Goal: Find contact information: Find contact information

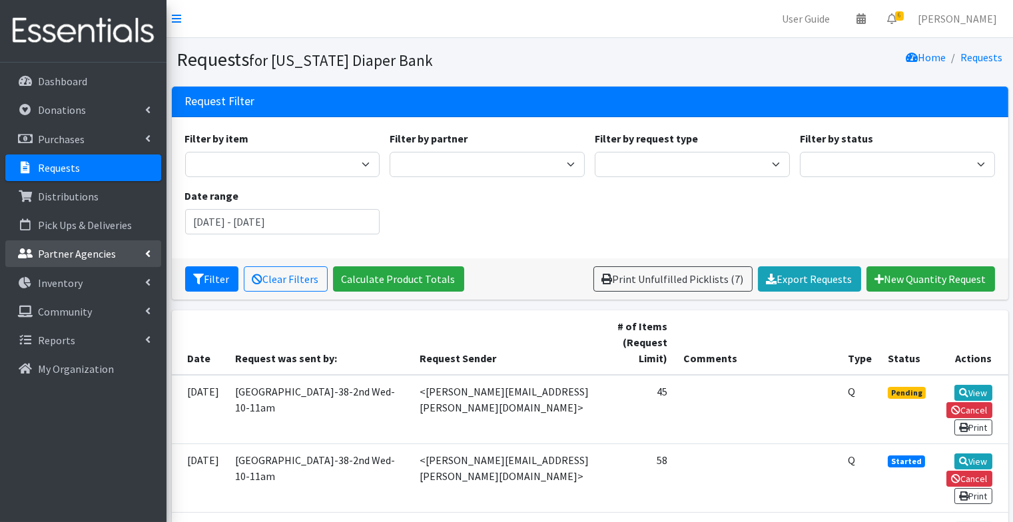
click at [57, 245] on link "Partner Agencies" at bounding box center [83, 253] width 156 height 27
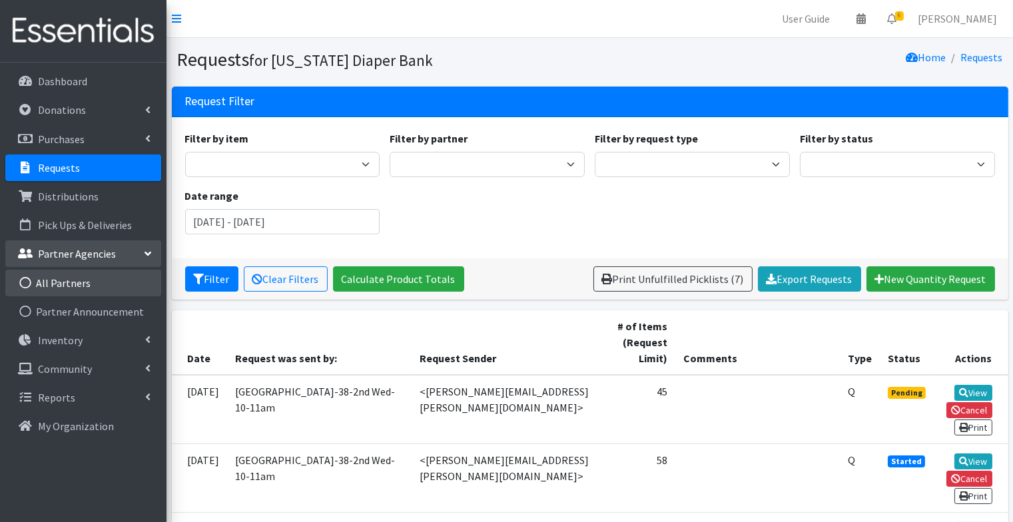
click at [73, 282] on link "All Partners" at bounding box center [83, 283] width 156 height 27
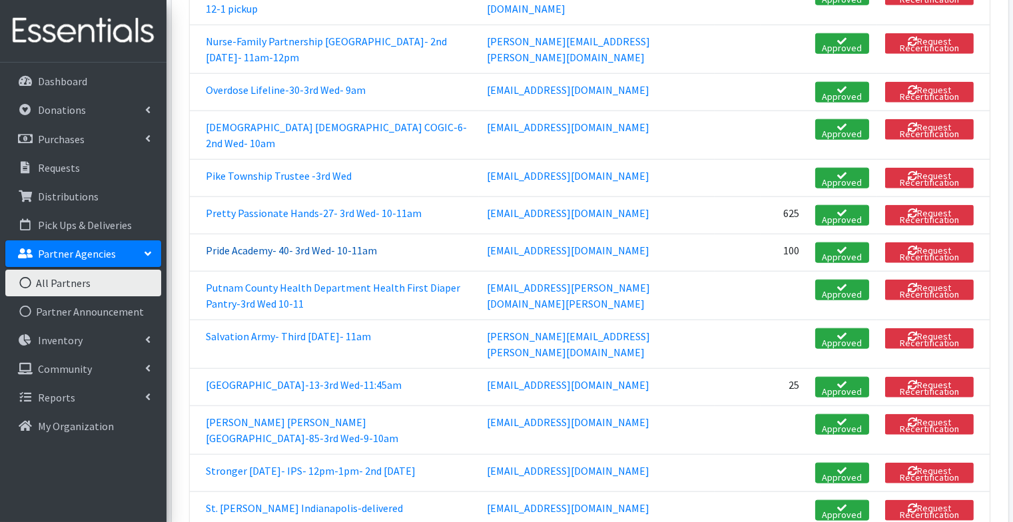
scroll to position [2603, 0]
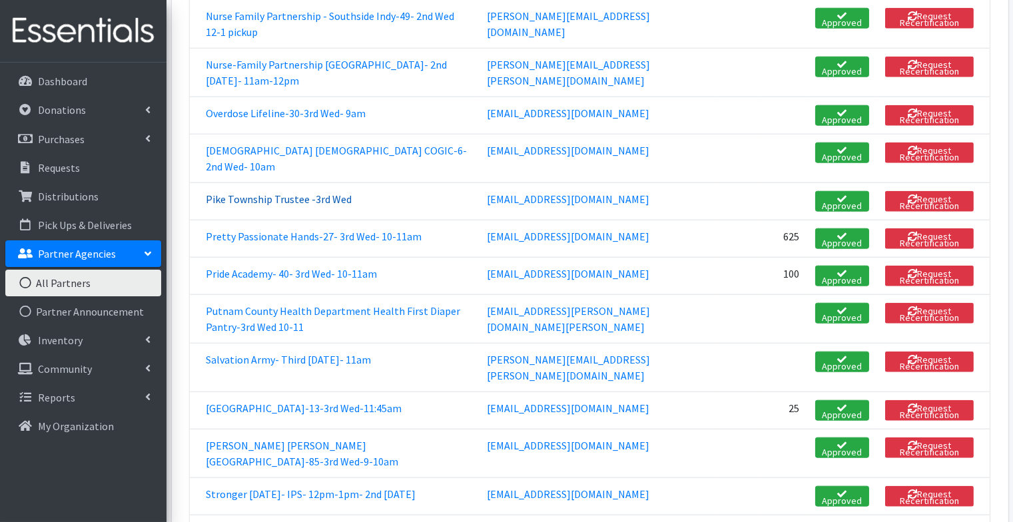
click at [236, 192] on link "Pike Township Trustee -3rd Wed" at bounding box center [279, 198] width 146 height 13
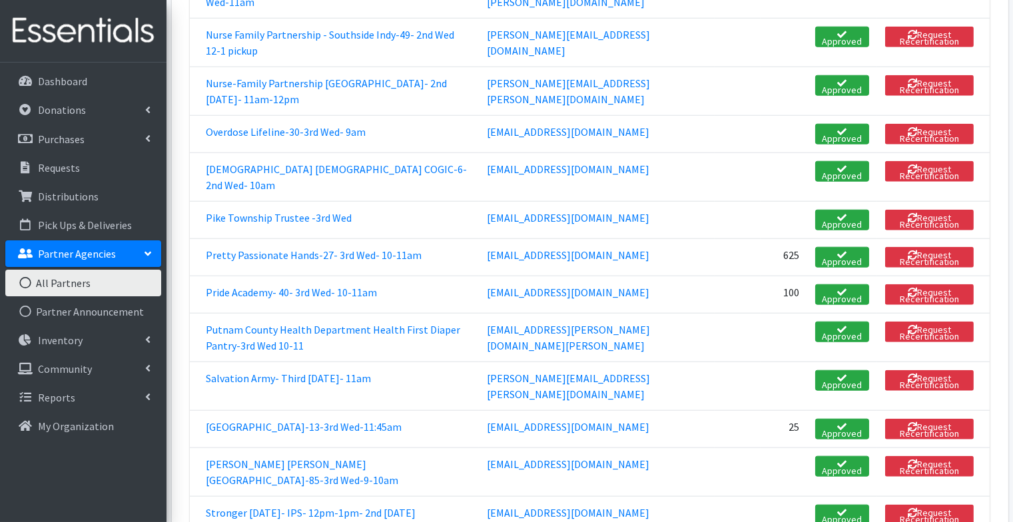
scroll to position [2575, 0]
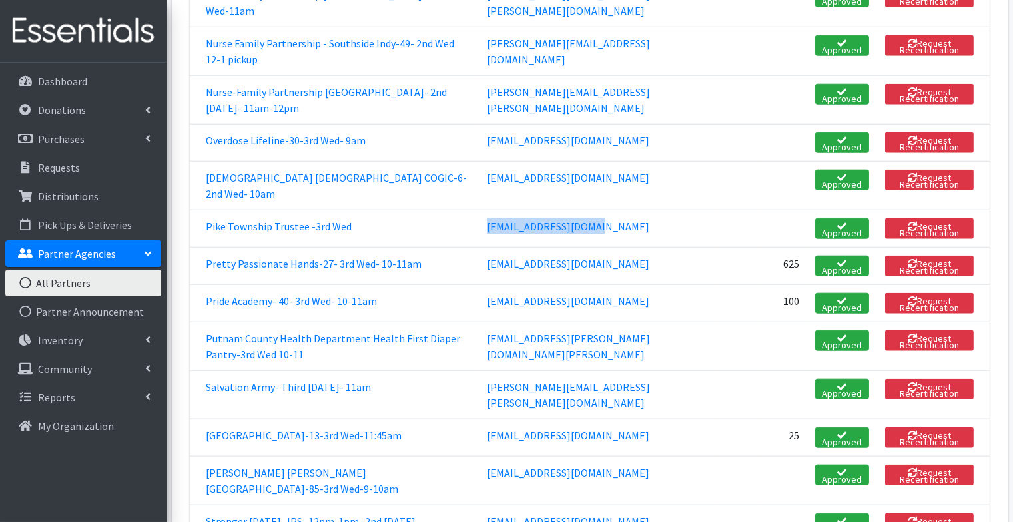
drag, startPoint x: 565, startPoint y: 79, endPoint x: 443, endPoint y: 77, distance: 121.9
click at [479, 210] on td "ajohnson@pikefire.com" at bounding box center [597, 228] width 236 height 37
copy link "ajohnson@pikefire.com"
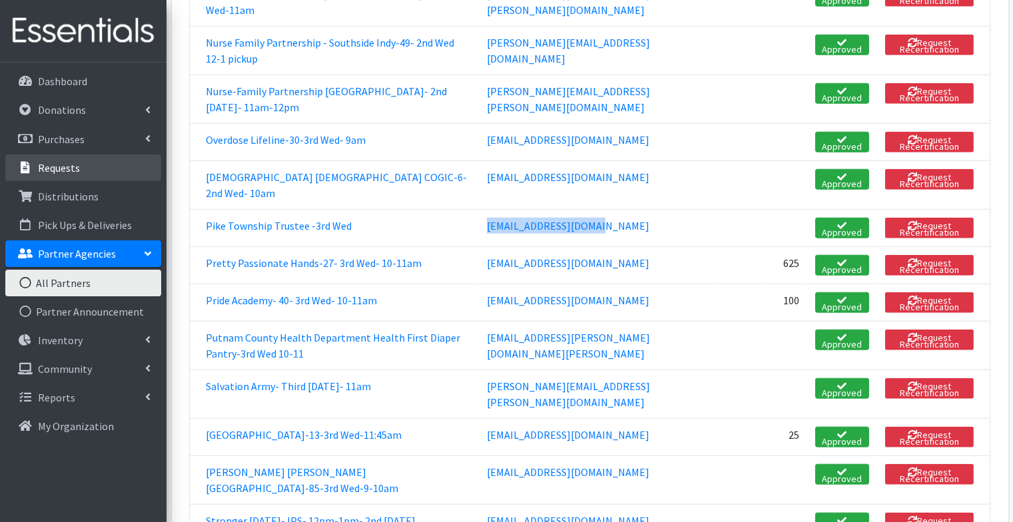
click at [70, 166] on p "Requests" at bounding box center [59, 167] width 42 height 13
click at [53, 169] on p "Requests" at bounding box center [59, 167] width 42 height 13
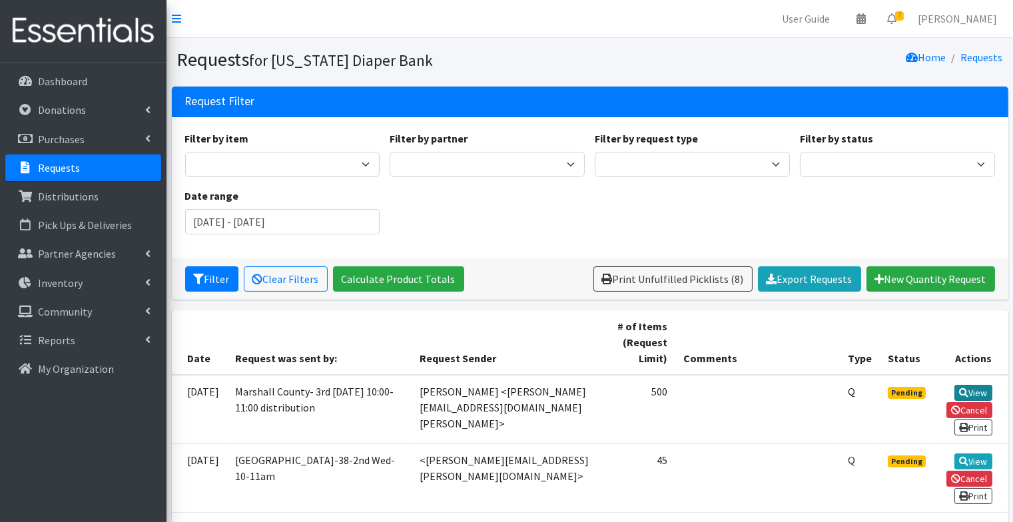
click at [980, 389] on link "View" at bounding box center [973, 393] width 38 height 16
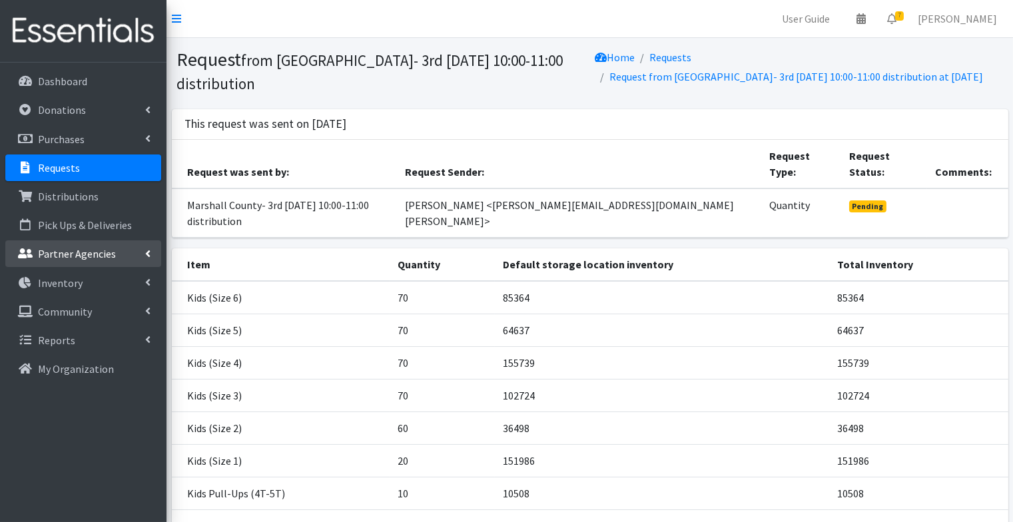
click at [92, 249] on p "Partner Agencies" at bounding box center [77, 253] width 78 height 13
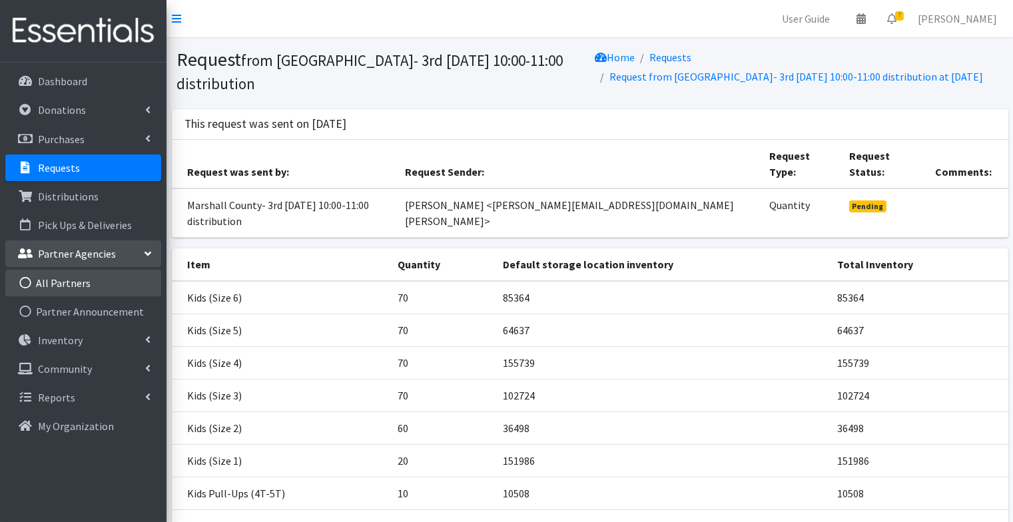
click at [75, 289] on link "All Partners" at bounding box center [83, 283] width 156 height 27
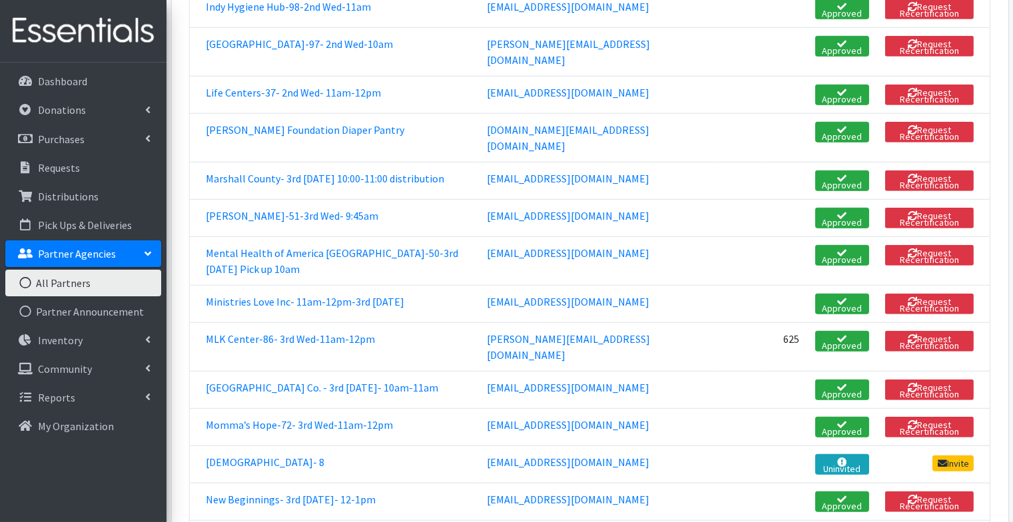
scroll to position [1736, 0]
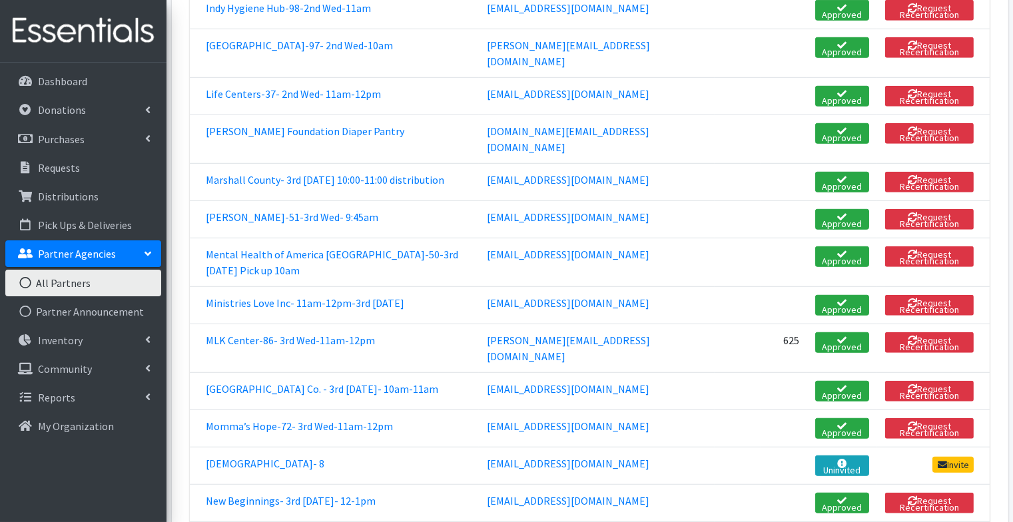
click at [246, 173] on link "Marshall County- 3rd [DATE] 10:00-11:00 distribution" at bounding box center [325, 179] width 238 height 13
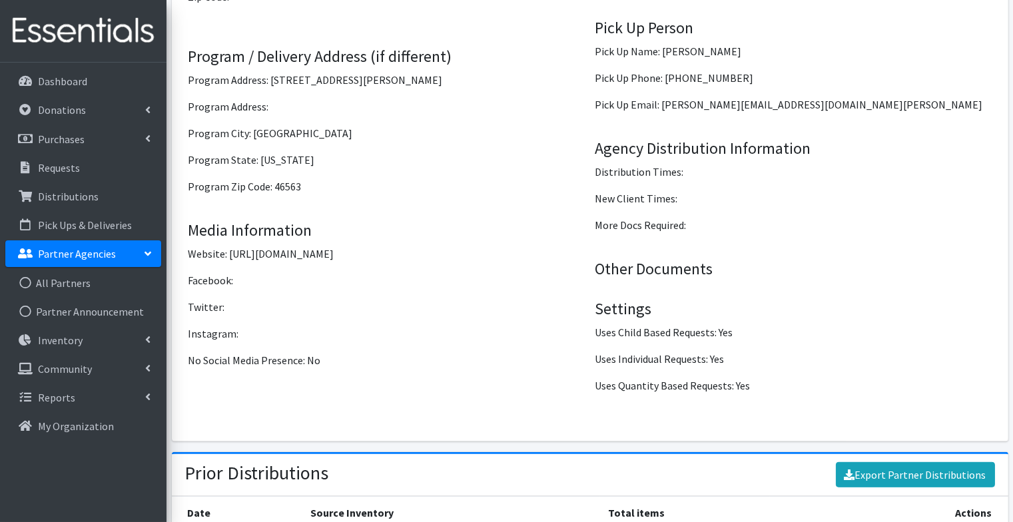
scroll to position [1707, 0]
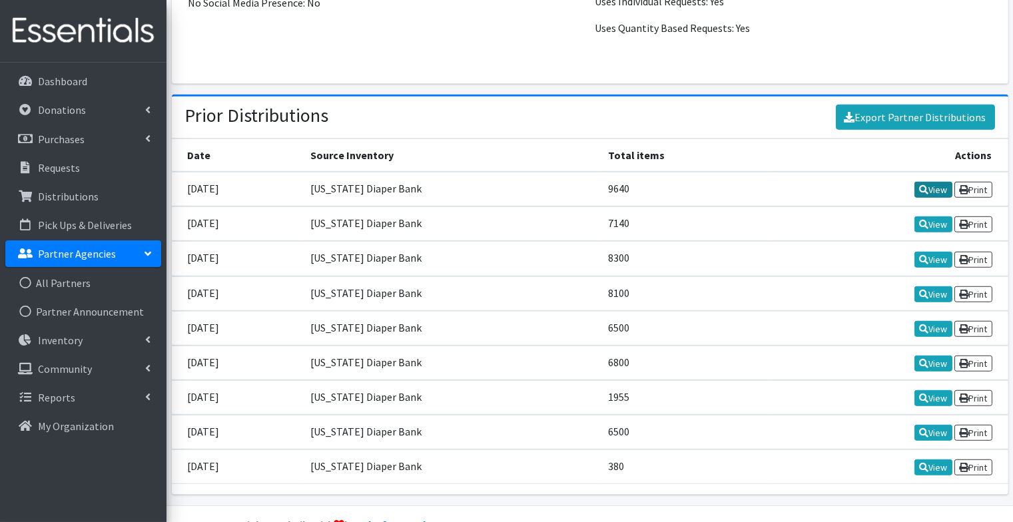
click at [928, 182] on link "View" at bounding box center [933, 190] width 38 height 16
click at [932, 182] on link "View" at bounding box center [933, 190] width 38 height 16
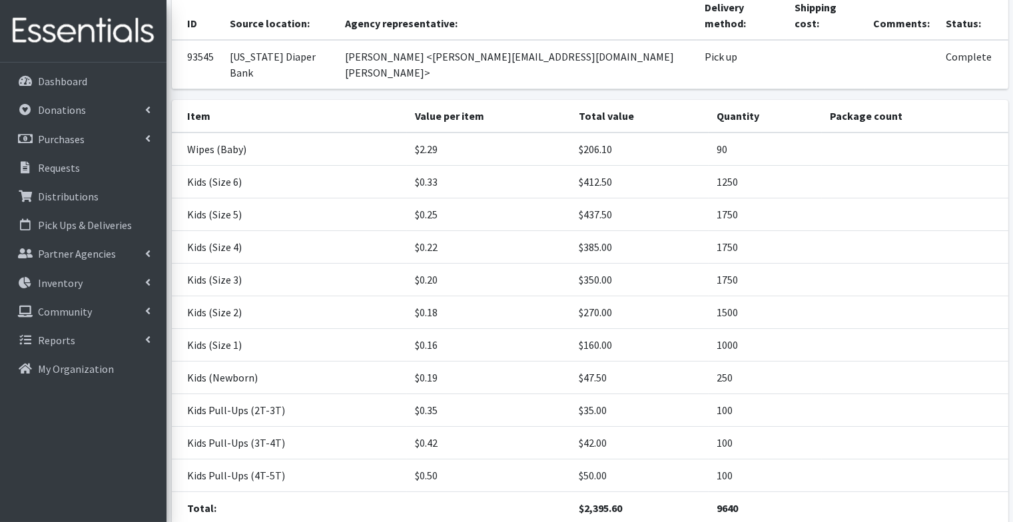
scroll to position [114, 0]
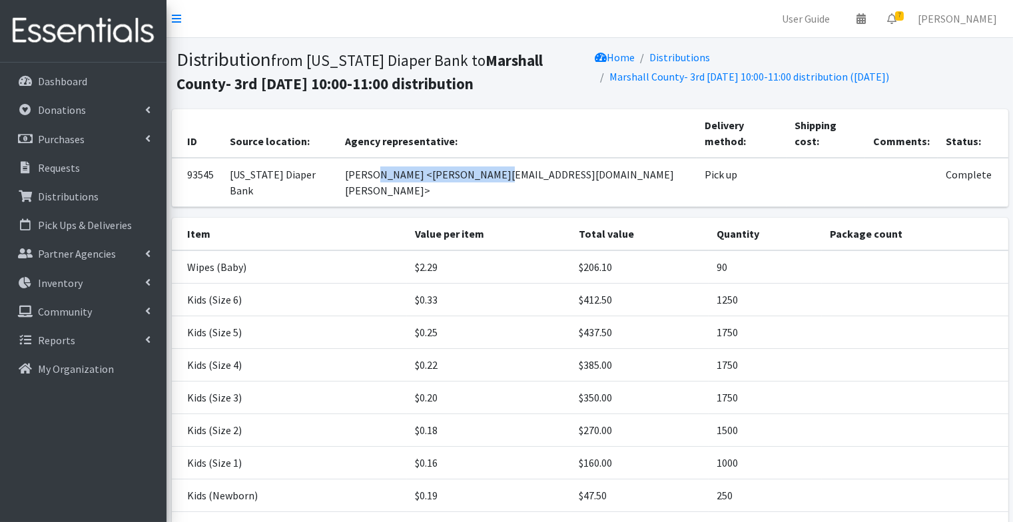
drag, startPoint x: 524, startPoint y: 160, endPoint x: 416, endPoint y: 164, distance: 108.6
click at [416, 164] on td "[PERSON_NAME] <[PERSON_NAME][EMAIL_ADDRESS][DOMAIN_NAME][PERSON_NAME]>" at bounding box center [517, 182] width 360 height 49
copy td "[PERSON_NAME][EMAIL_ADDRESS][DOMAIN_NAME][PERSON_NAME]"
